Goal: Information Seeking & Learning: Learn about a topic

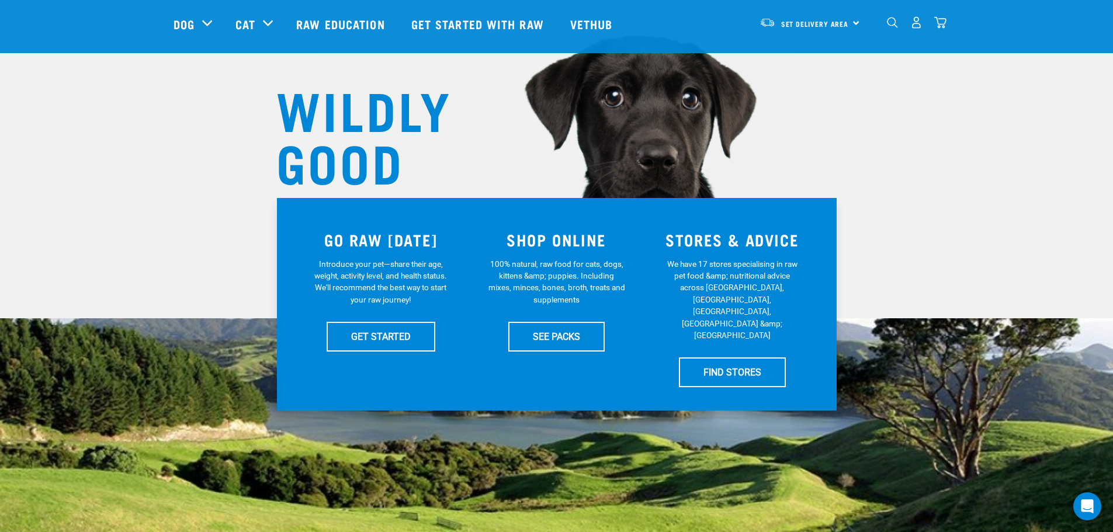
scroll to position [58, 0]
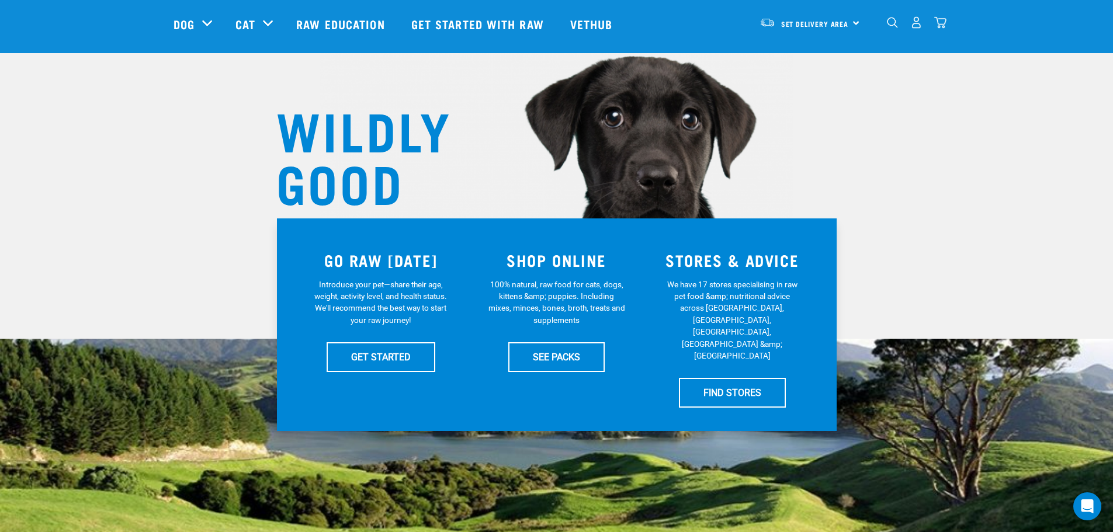
click at [889, 23] on img "dropdown navigation" at bounding box center [892, 22] width 11 height 11
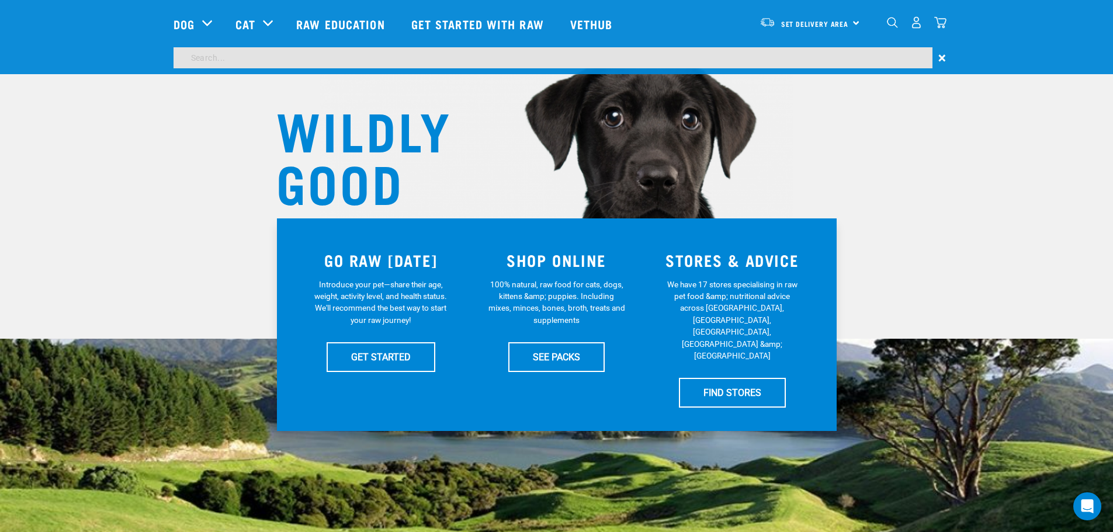
click at [238, 41] on div "Cat" at bounding box center [259, 24] width 49 height 47
click at [890, 23] on img "dropdown navigation" at bounding box center [892, 22] width 11 height 11
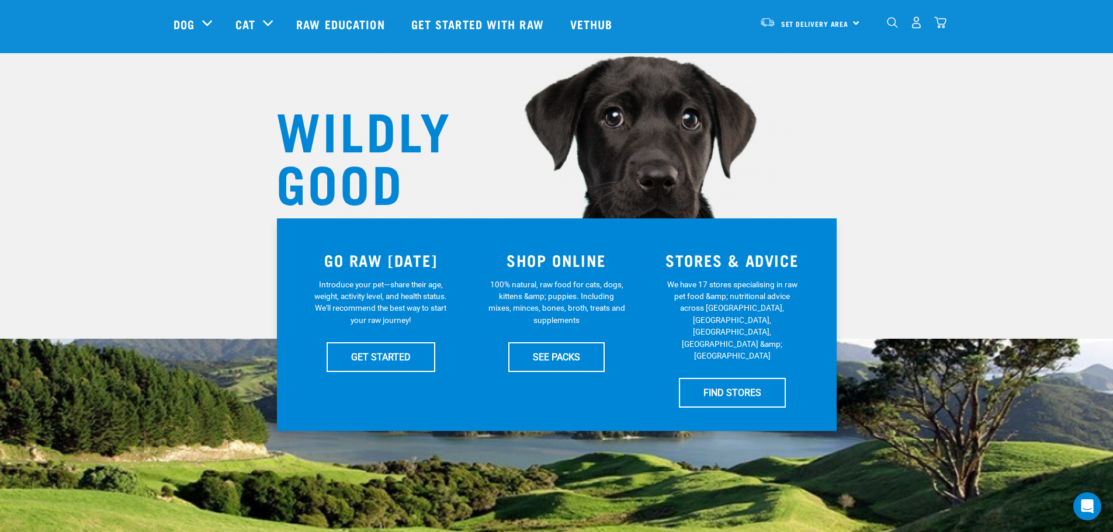
click at [888, 24] on img "dropdown navigation" at bounding box center [892, 22] width 11 height 11
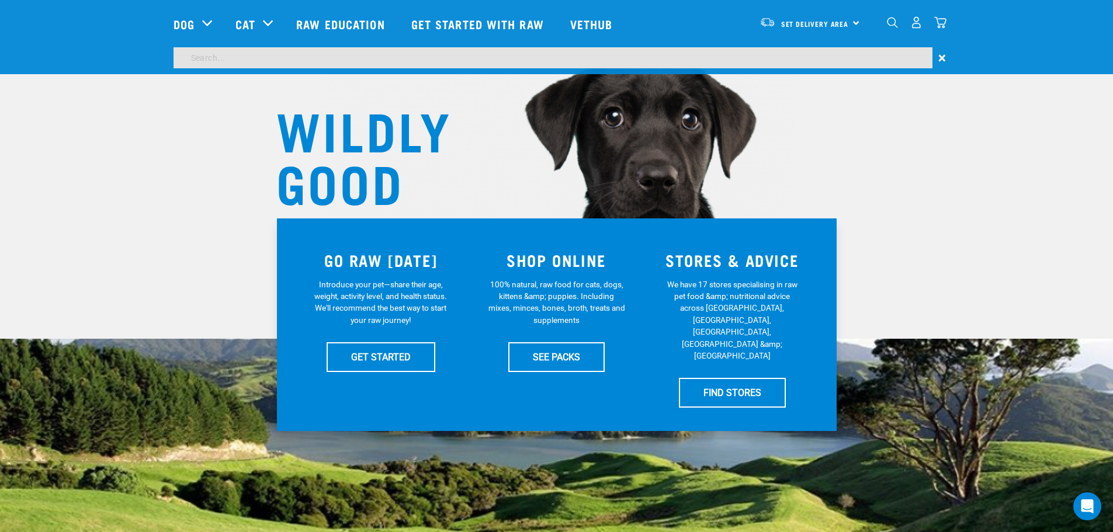
click at [317, 58] on input "search" at bounding box center [552, 57] width 759 height 21
type input "vennison"
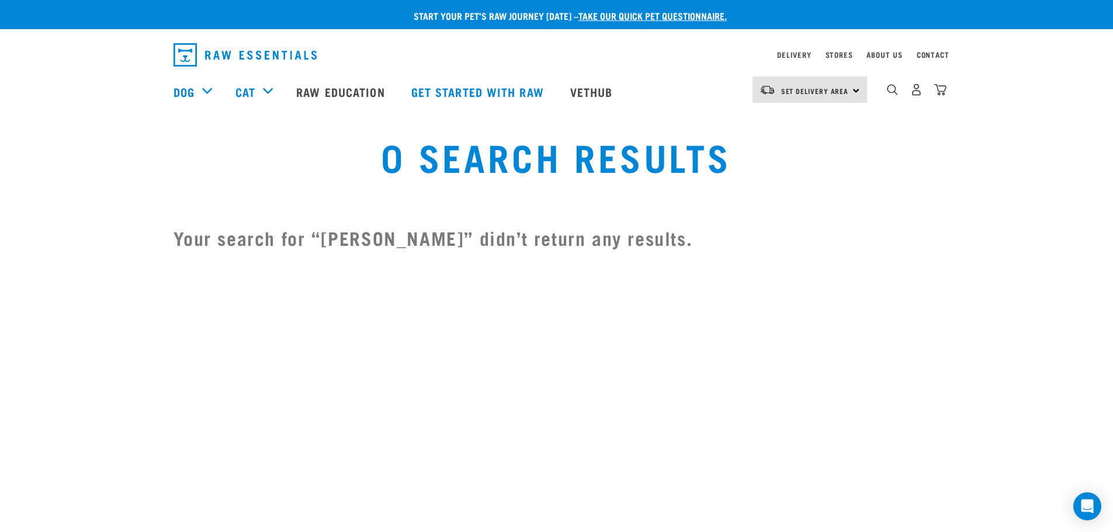
click at [888, 94] on img "dropdown navigation" at bounding box center [892, 89] width 11 height 11
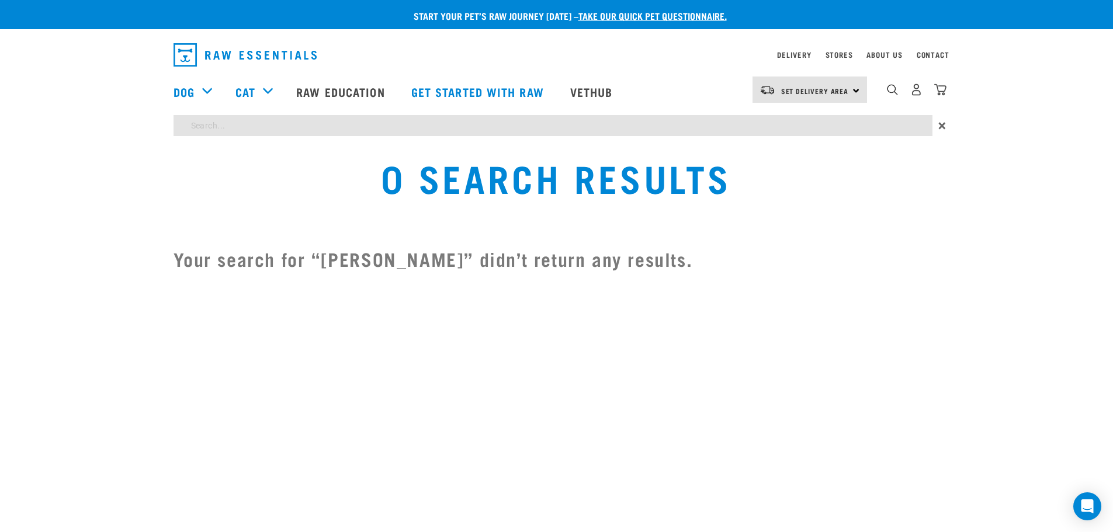
click at [490, 121] on input "search" at bounding box center [552, 125] width 759 height 21
type input "venison"
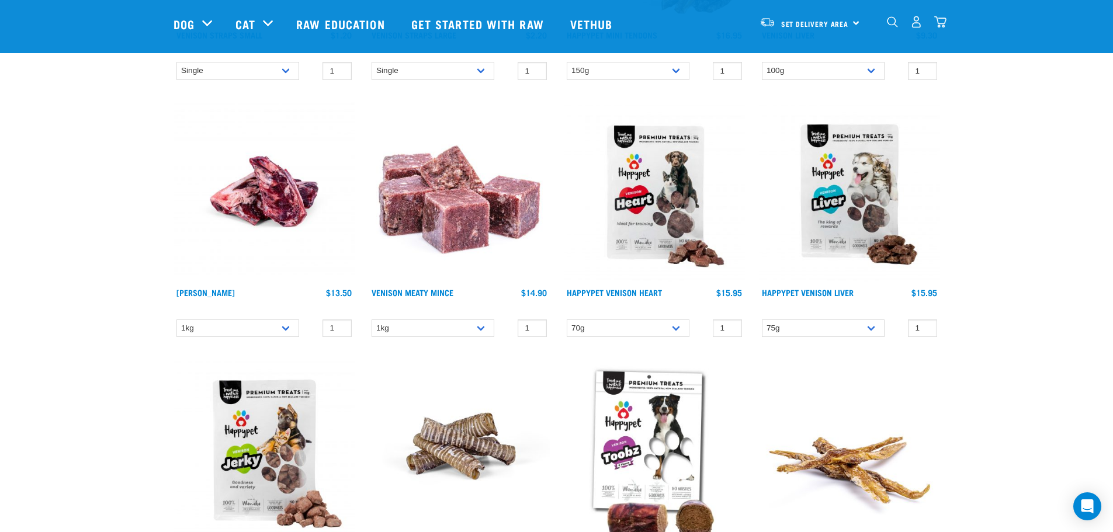
scroll to position [234, 0]
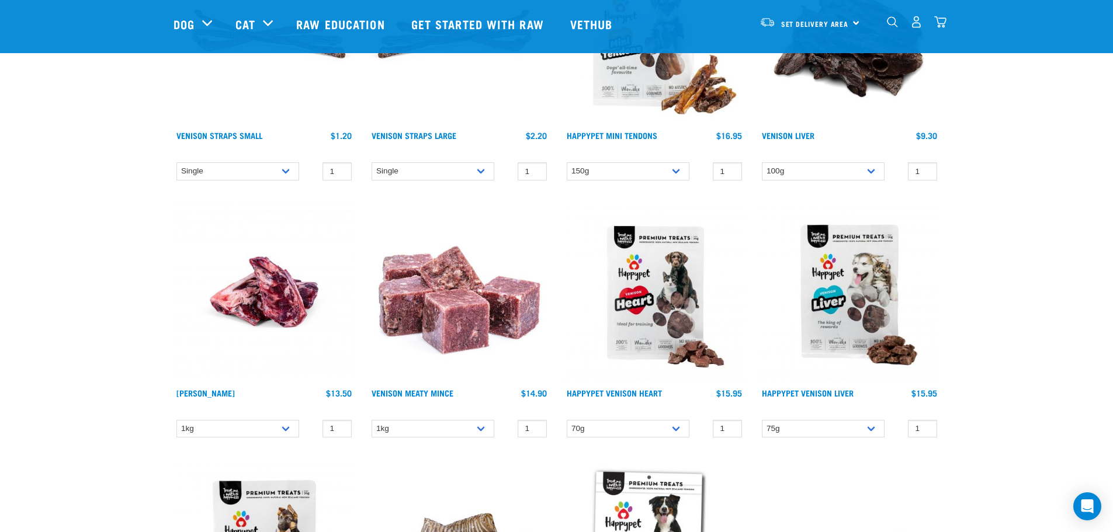
click at [443, 319] on img at bounding box center [459, 292] width 181 height 181
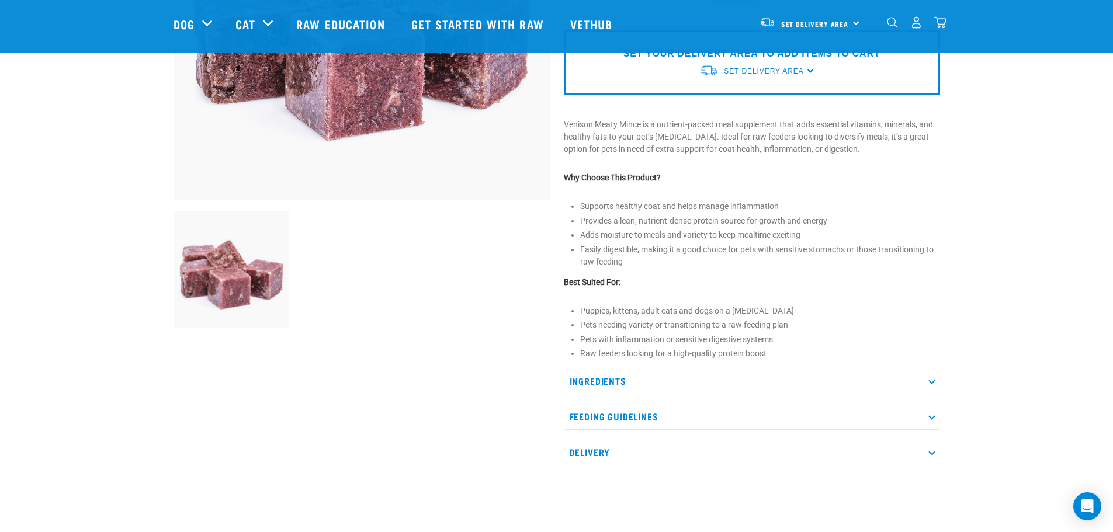
scroll to position [292, 0]
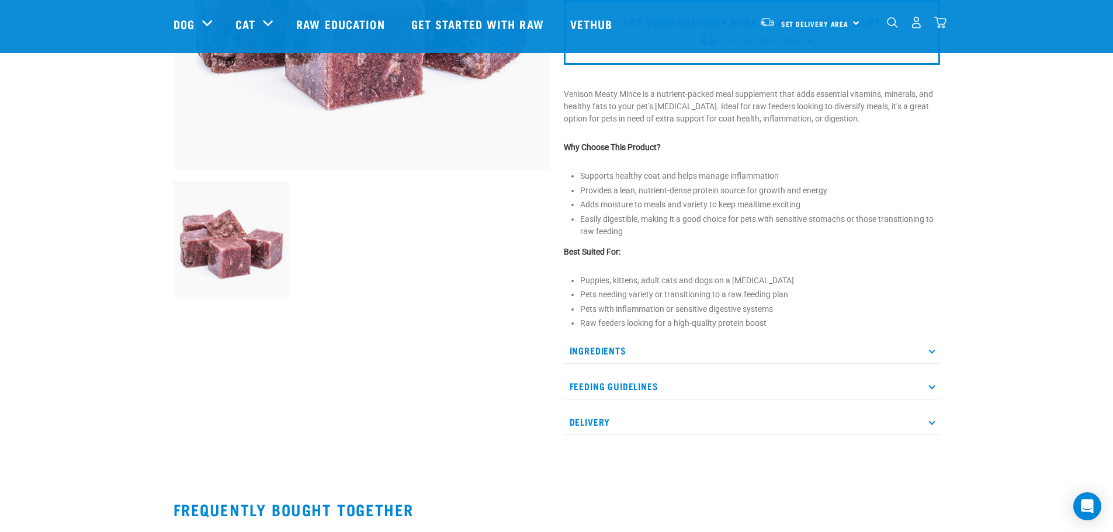
click at [664, 346] on p "Ingredients" at bounding box center [752, 351] width 376 height 26
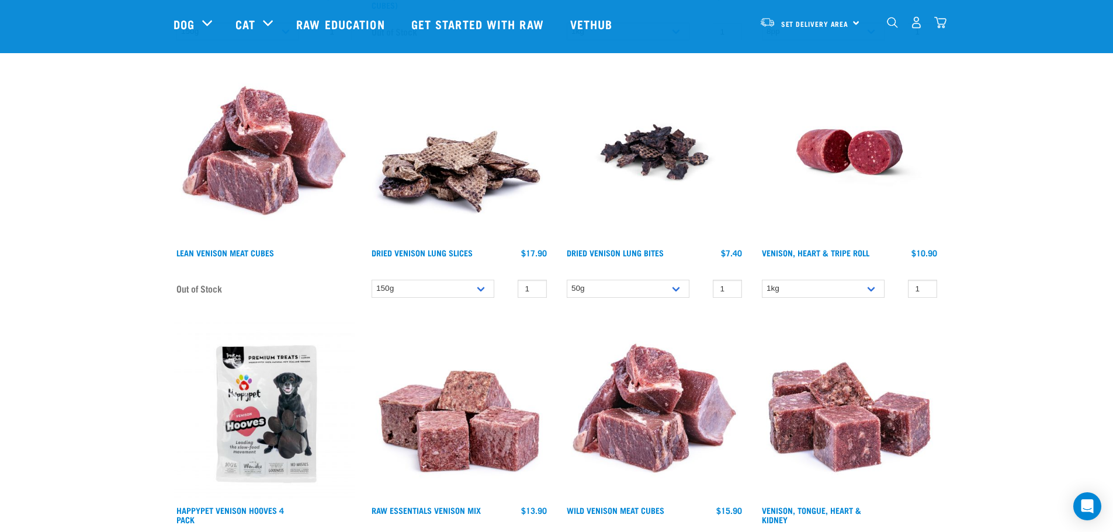
scroll to position [1254, 0]
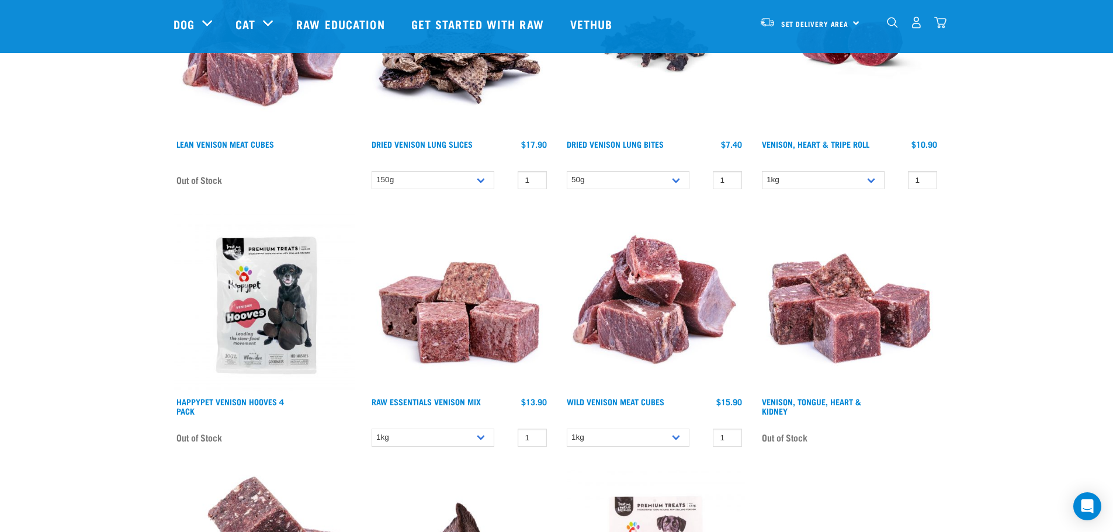
click at [445, 308] on img at bounding box center [459, 300] width 181 height 181
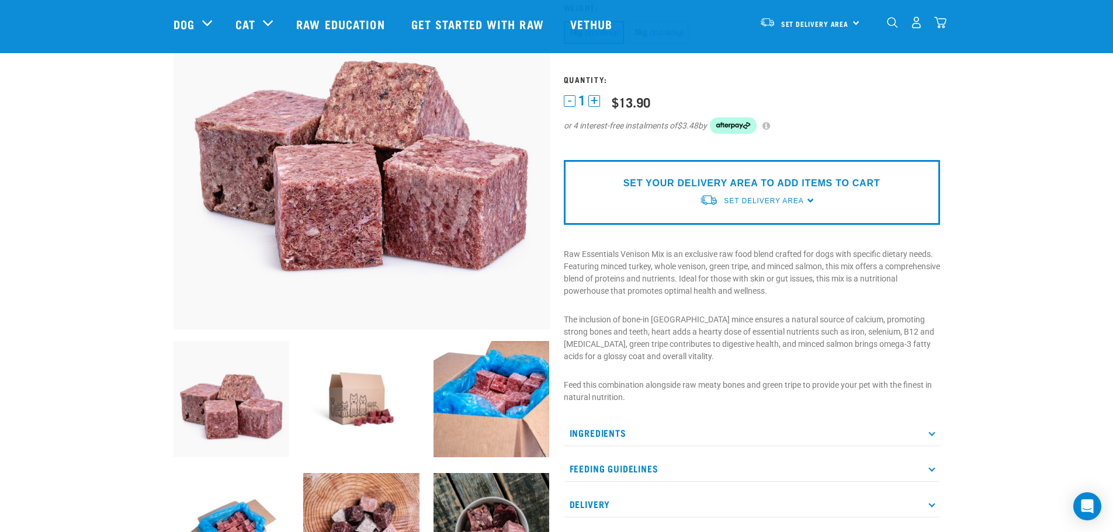
scroll to position [234, 0]
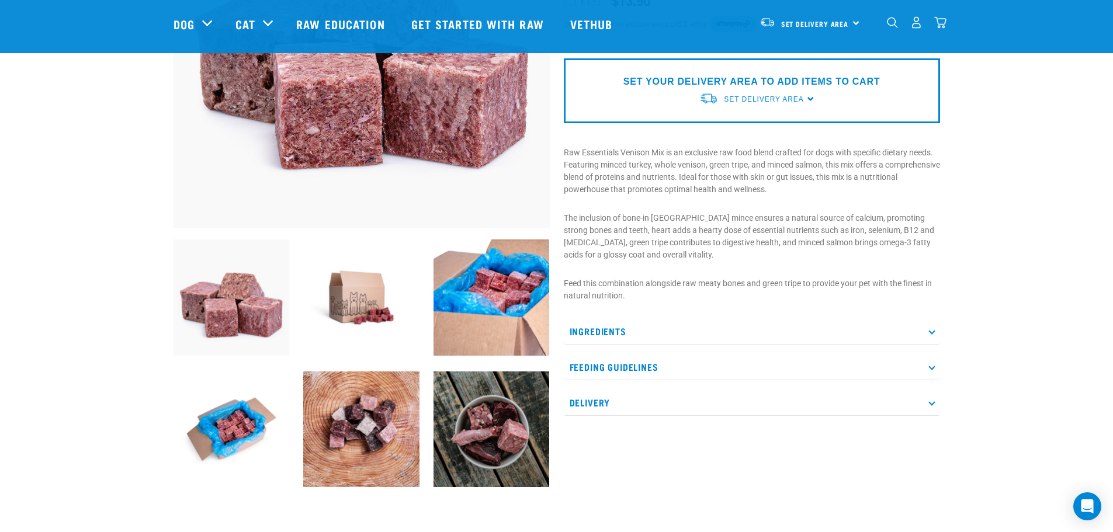
click at [620, 335] on p "Ingredients" at bounding box center [752, 331] width 376 height 26
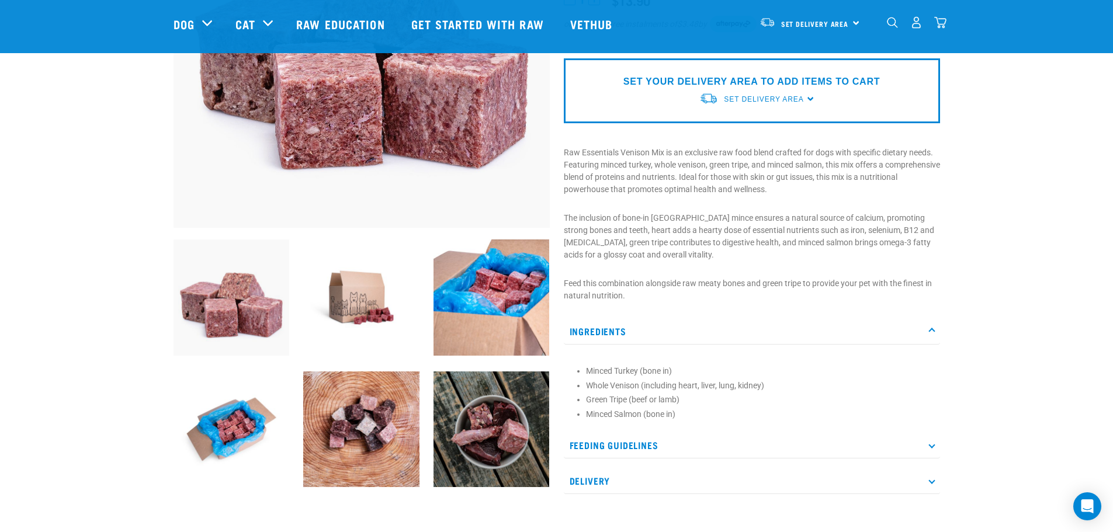
scroll to position [0, 0]
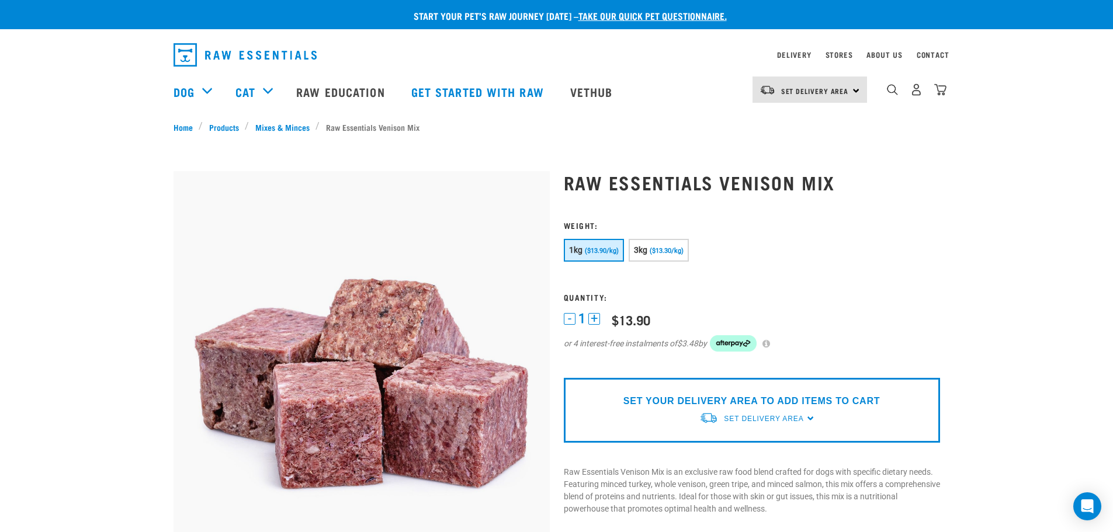
click at [887, 92] on img "dropdown navigation" at bounding box center [892, 89] width 11 height 11
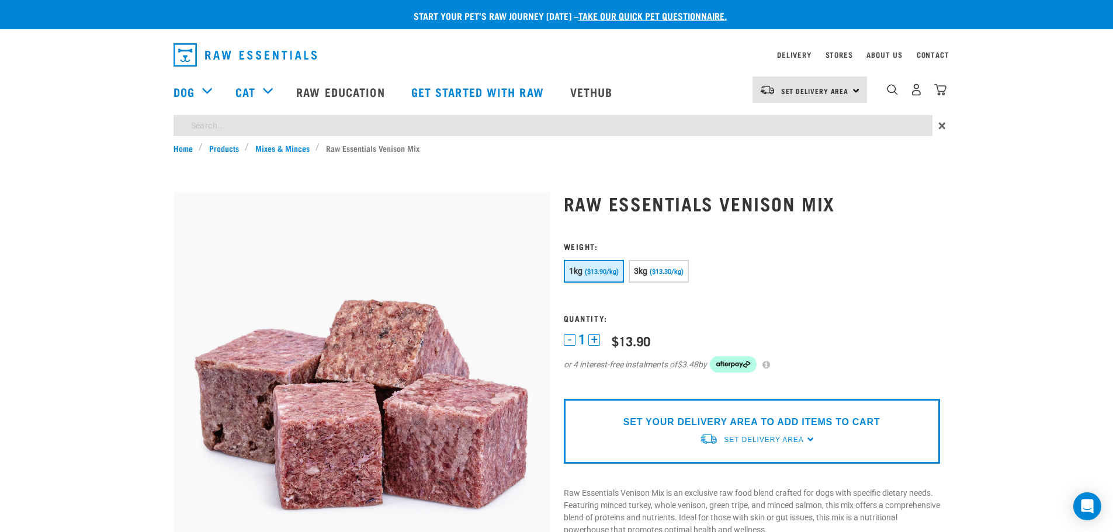
click at [299, 127] on input "search" at bounding box center [552, 125] width 759 height 21
type input "sprats"
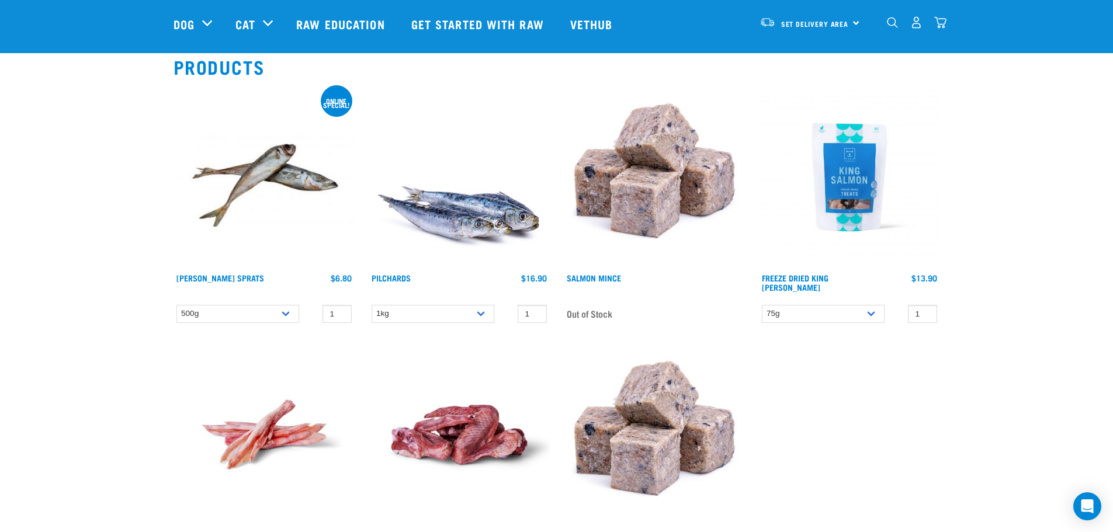
scroll to position [117, 0]
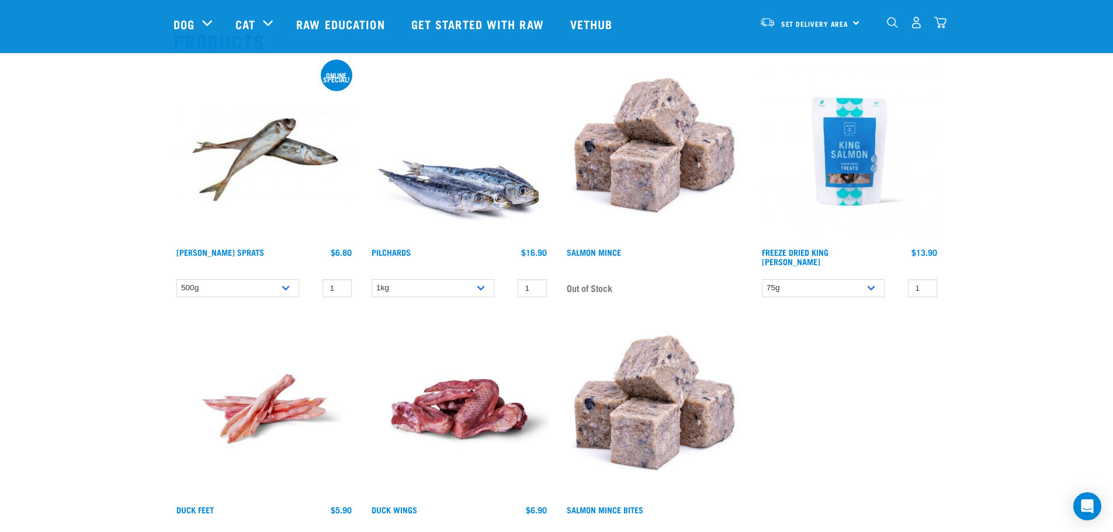
click at [244, 158] on img at bounding box center [263, 151] width 181 height 181
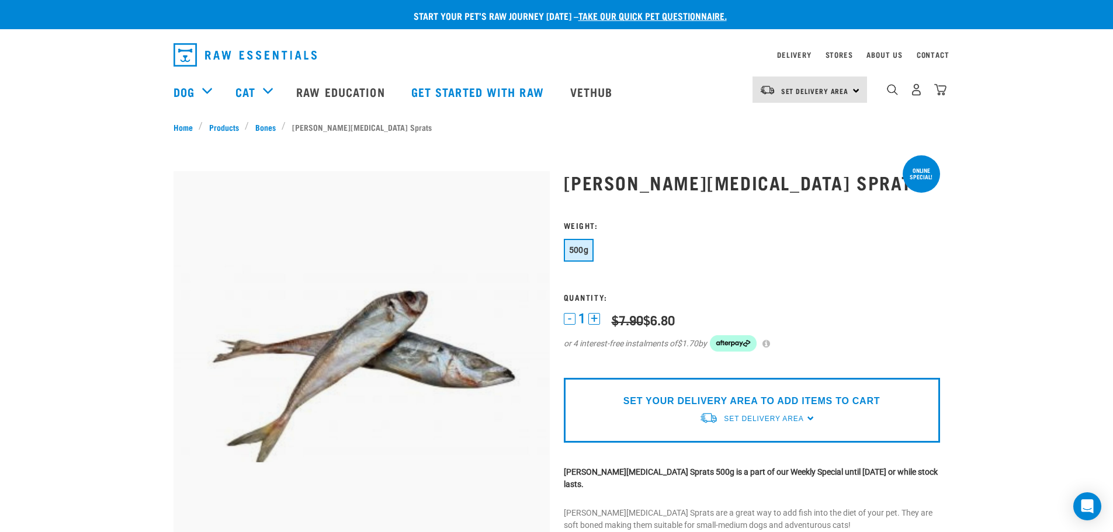
click at [889, 93] on img "dropdown navigation" at bounding box center [892, 89] width 11 height 11
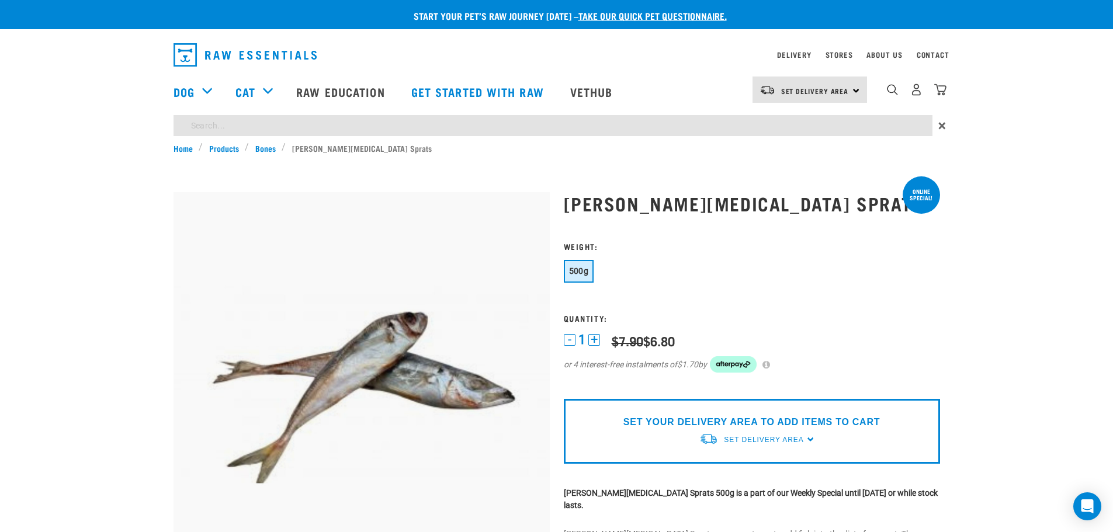
click at [680, 126] on input "search" at bounding box center [552, 125] width 759 height 21
type input "bone broth"
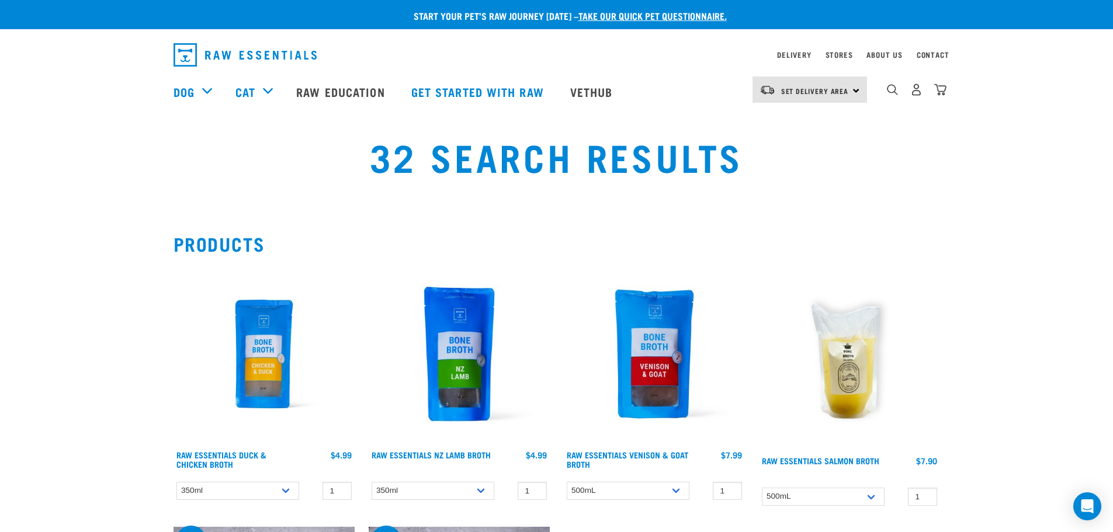
click at [892, 95] on img "dropdown navigation" at bounding box center [892, 89] width 11 height 11
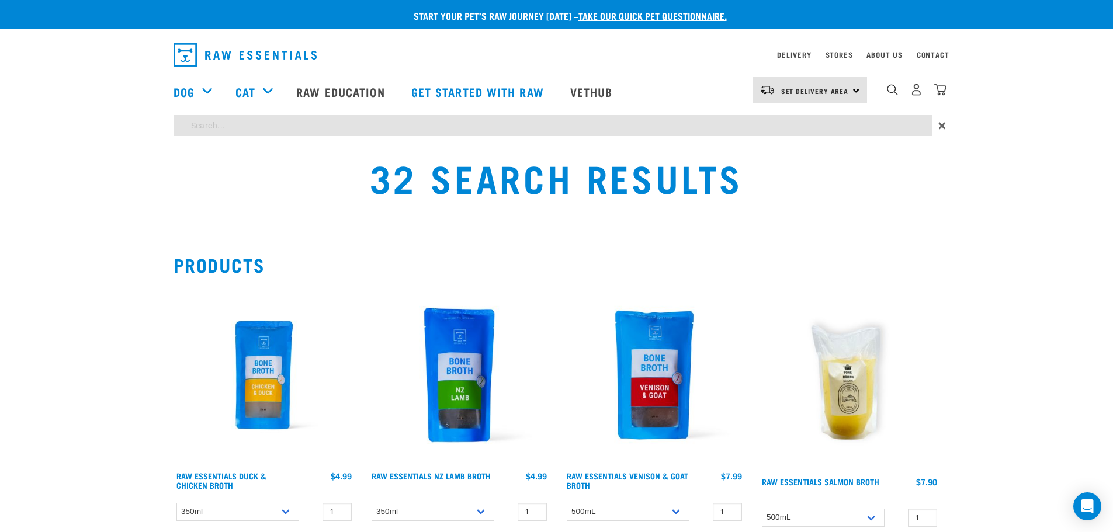
click at [339, 124] on input "search" at bounding box center [552, 125] width 759 height 21
type input "bones"
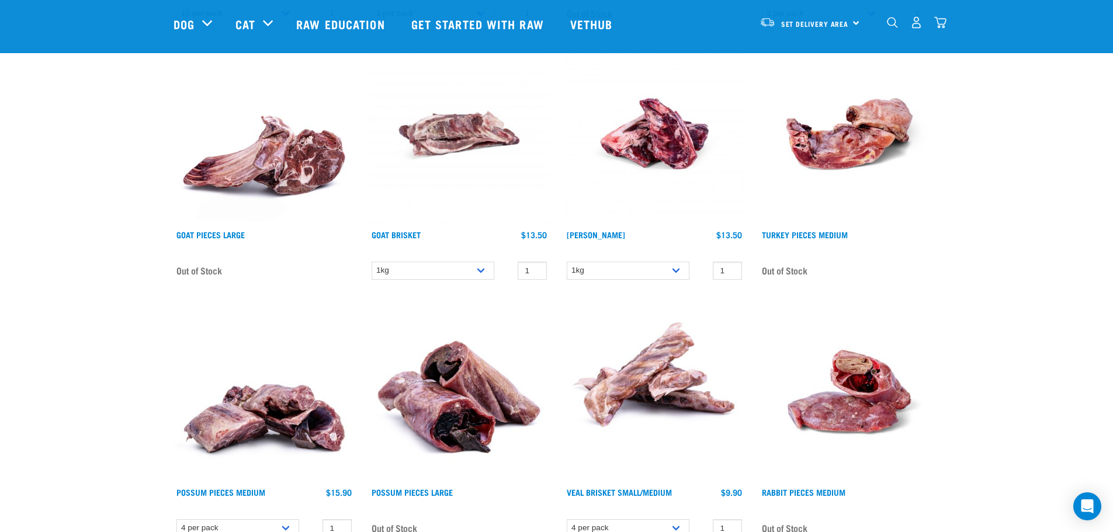
scroll to position [643, 0]
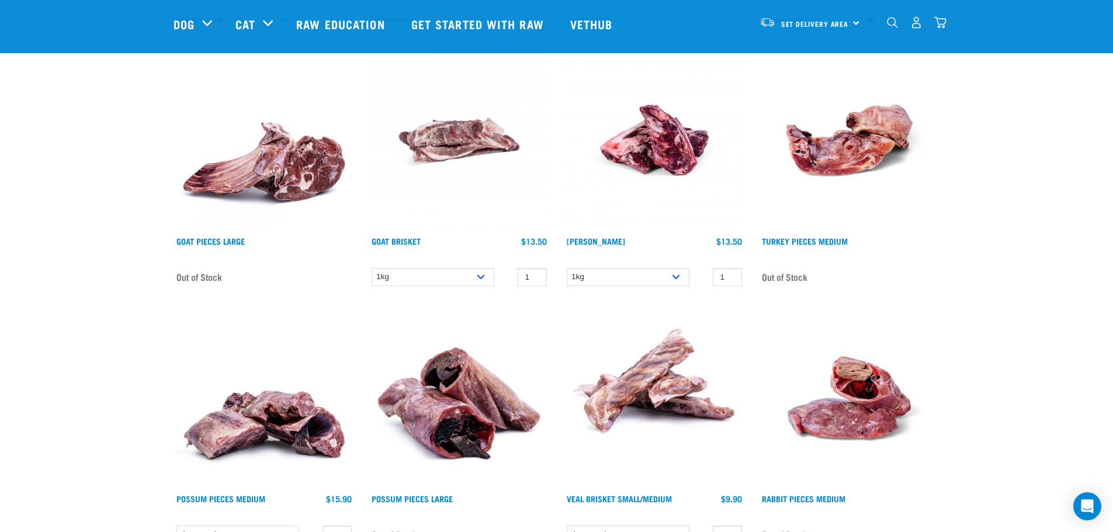
click at [605, 24] on link "Vethub" at bounding box center [592, 24] width 69 height 47
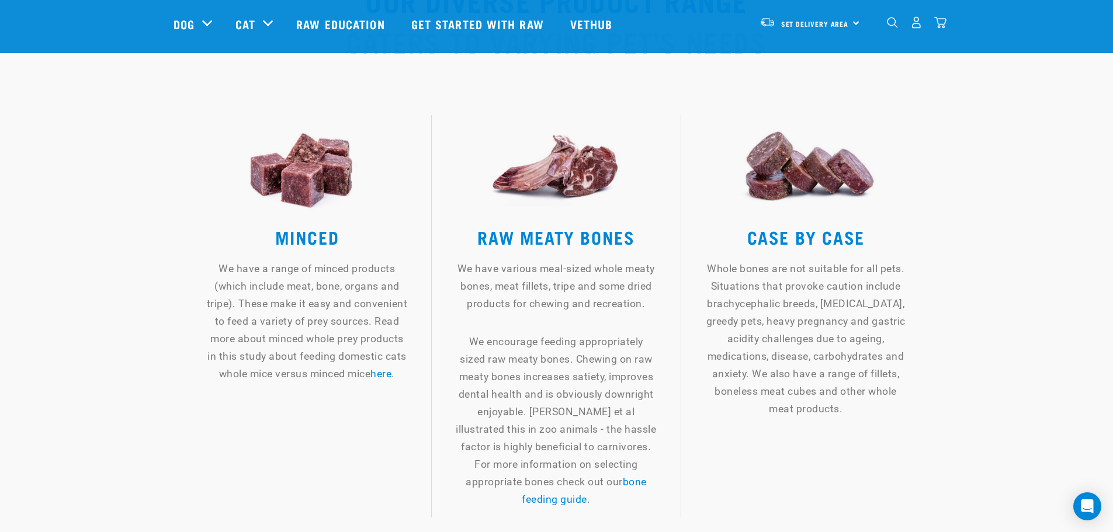
scroll to position [1752, 0]
